Goal: Task Accomplishment & Management: Manage account settings

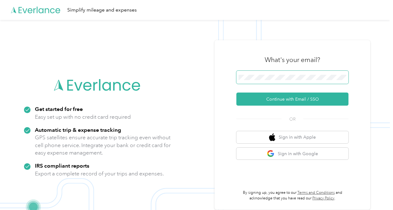
click at [299, 74] on span at bounding box center [293, 77] width 112 height 13
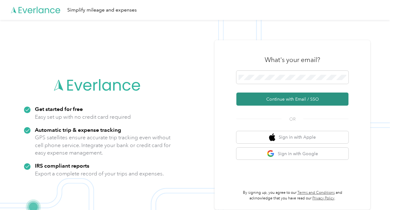
click at [283, 102] on button "Continue with Email / SSO" at bounding box center [293, 99] width 112 height 13
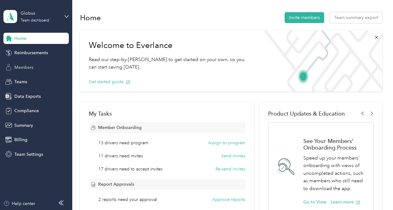
click at [28, 65] on span "Members" at bounding box center [23, 67] width 19 height 7
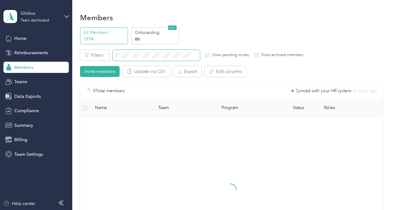
click at [146, 51] on span at bounding box center [156, 55] width 87 height 11
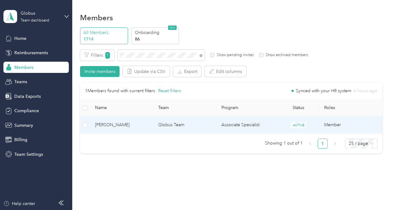
click at [192, 125] on td "Globus Team" at bounding box center [184, 125] width 63 height 17
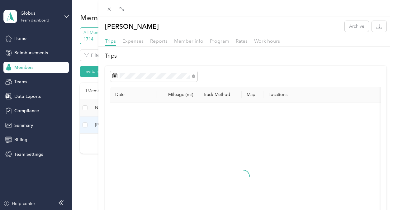
click at [30, 111] on div "[PERSON_NAME] Archive Trips Expenses Reports Member info Program Rates Work hou…" at bounding box center [196, 105] width 393 height 210
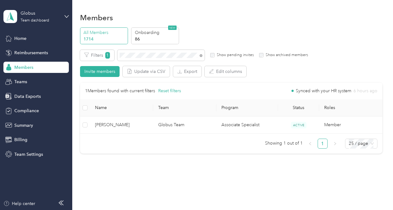
click at [30, 111] on span "Compliance" at bounding box center [26, 111] width 25 height 7
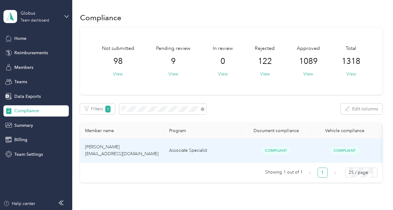
click at [212, 151] on td "Associate Specialist" at bounding box center [203, 151] width 78 height 24
